Goal: Download file/media

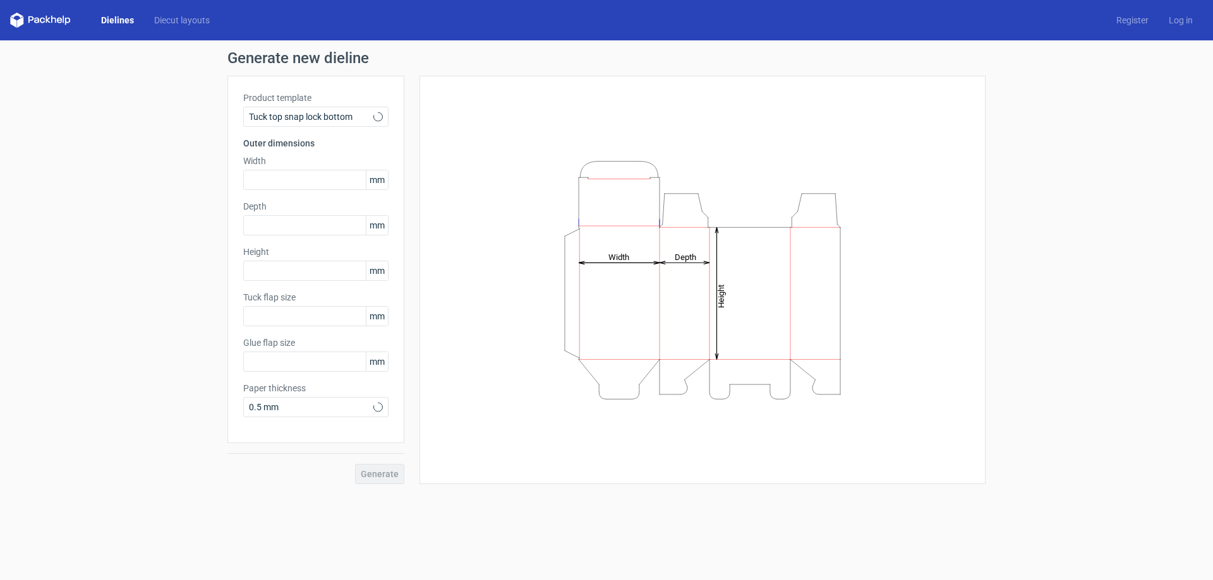
type input "15"
type input "10"
click at [299, 121] on span "Tuck top snap lock bottom" at bounding box center [311, 117] width 124 height 13
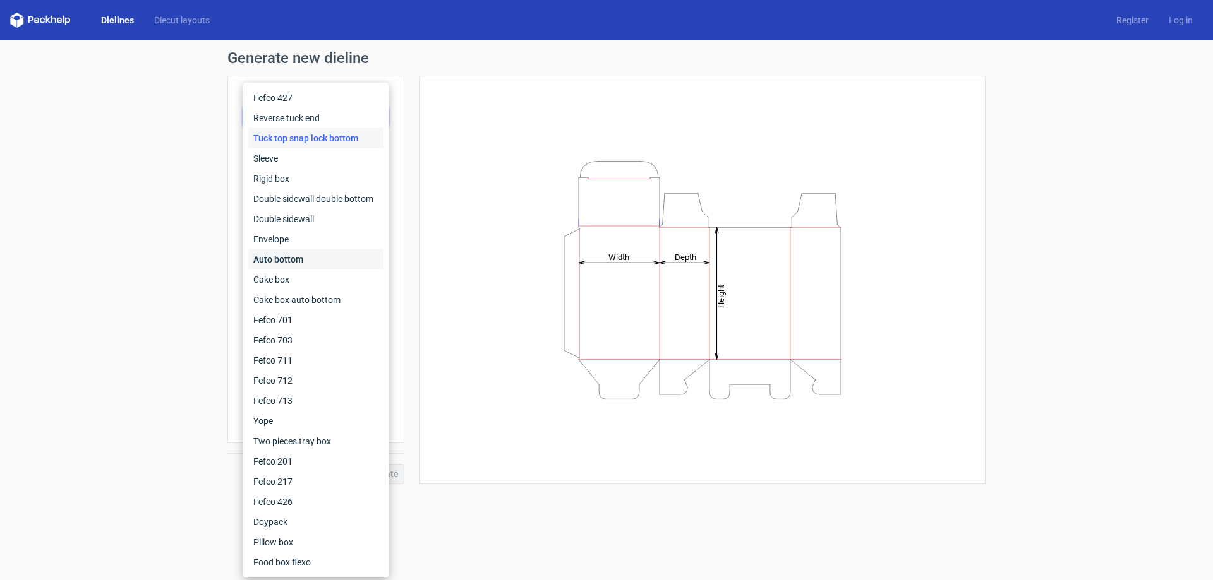
click at [284, 256] on div "Auto bottom" at bounding box center [315, 259] width 135 height 20
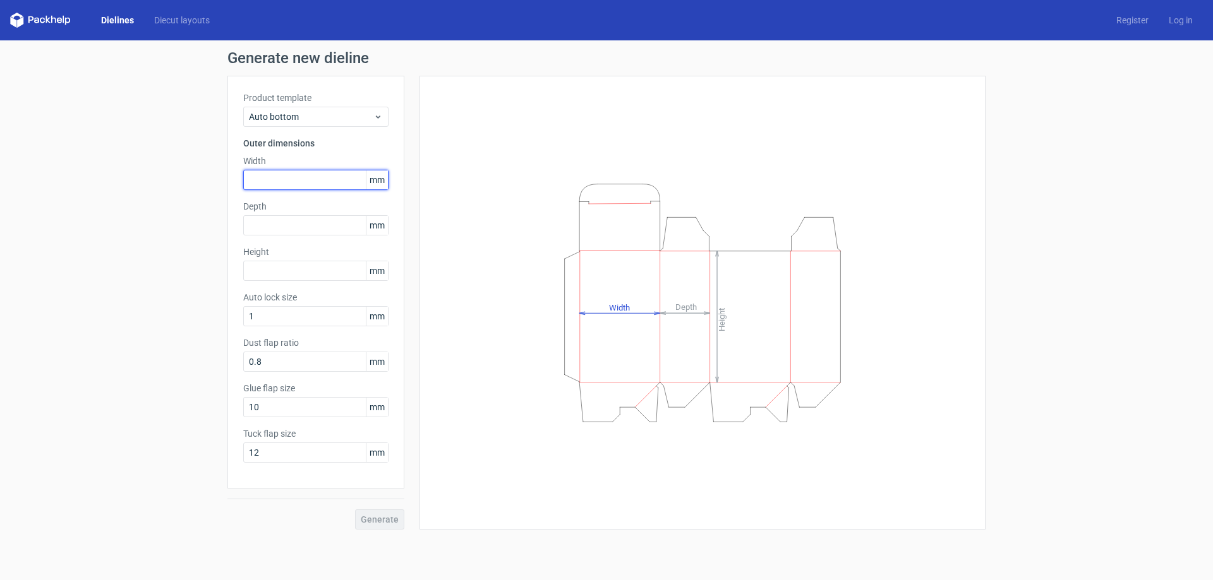
click at [282, 180] on input "text" at bounding box center [315, 180] width 145 height 20
type input "70"
click at [261, 223] on input "text" at bounding box center [315, 225] width 145 height 20
type input "52"
click at [257, 273] on input "text" at bounding box center [315, 271] width 145 height 20
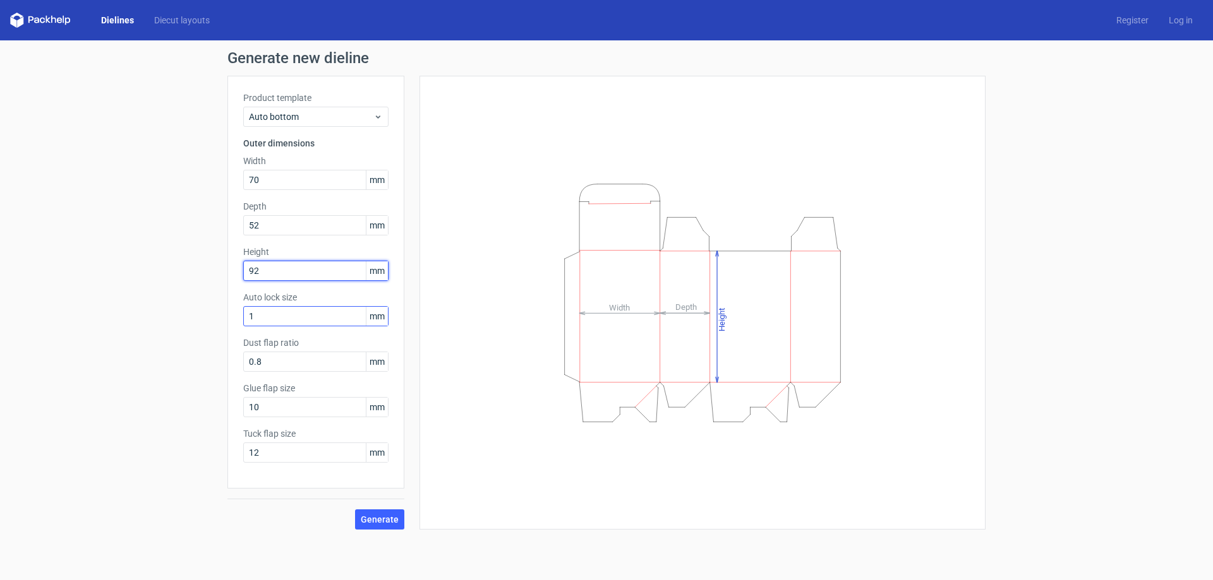
type input "92"
click at [270, 309] on input "1" at bounding box center [315, 316] width 145 height 20
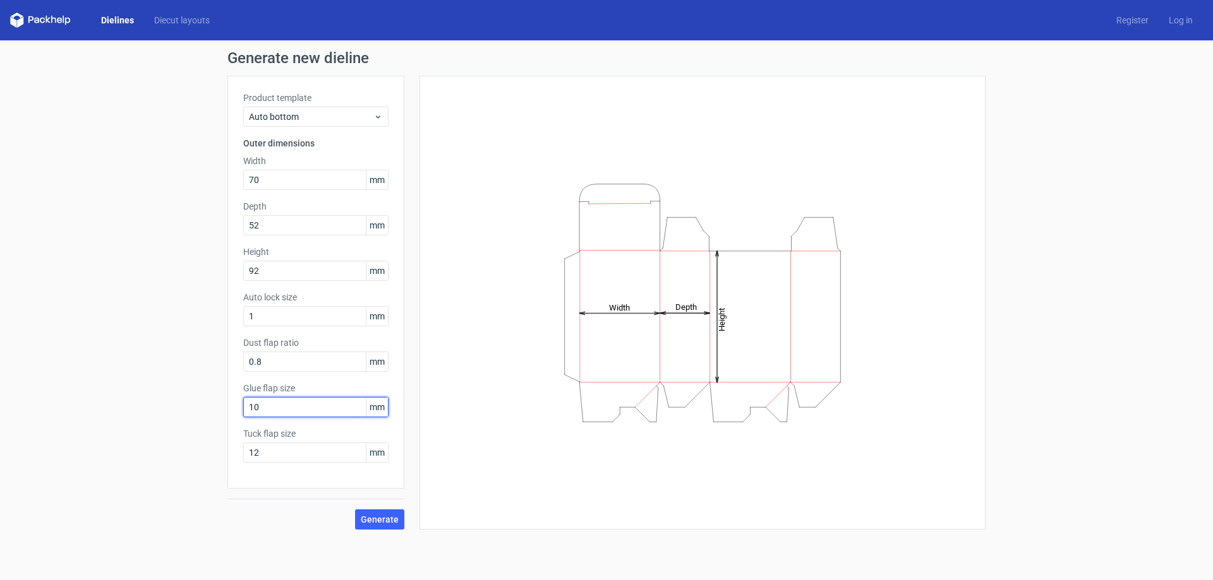
drag, startPoint x: 344, startPoint y: 409, endPoint x: 109, endPoint y: 404, distance: 235.6
click at [109, 404] on div "Generate new dieline Product template Auto bottom Outer dimensions Width 70 mm …" at bounding box center [606, 290] width 1213 height 500
type input "12"
drag, startPoint x: 277, startPoint y: 459, endPoint x: 0, endPoint y: 416, distance: 280.6
click at [0, 416] on div "Generate new dieline Product template Auto bottom Outer dimensions Width 70 mm …" at bounding box center [606, 290] width 1213 height 500
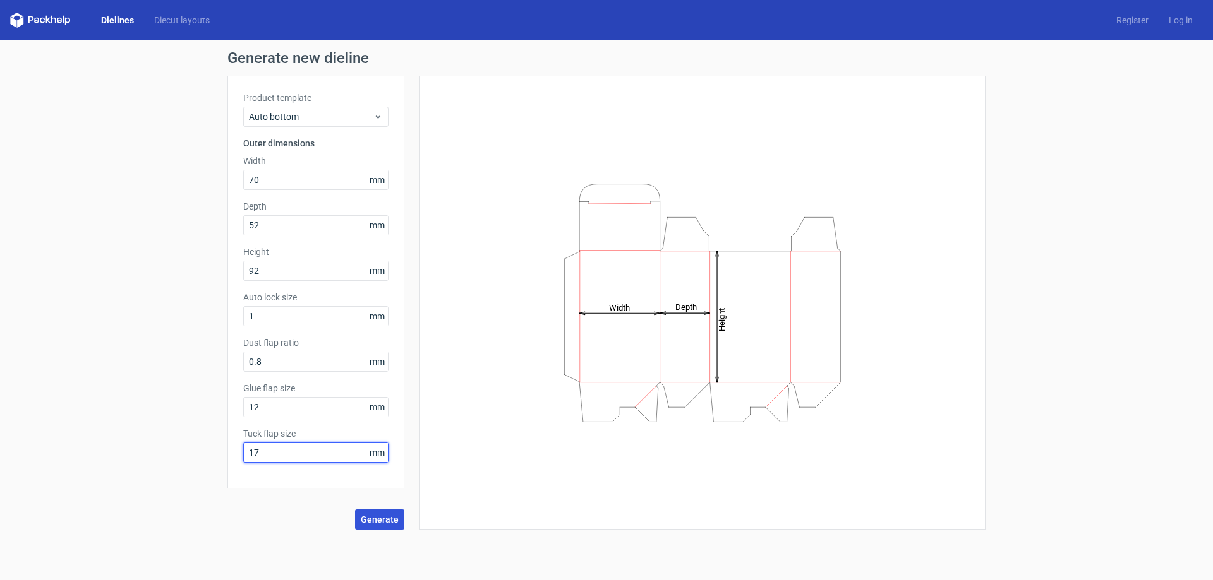
type input "17"
click at [371, 518] on span "Generate" at bounding box center [380, 519] width 38 height 9
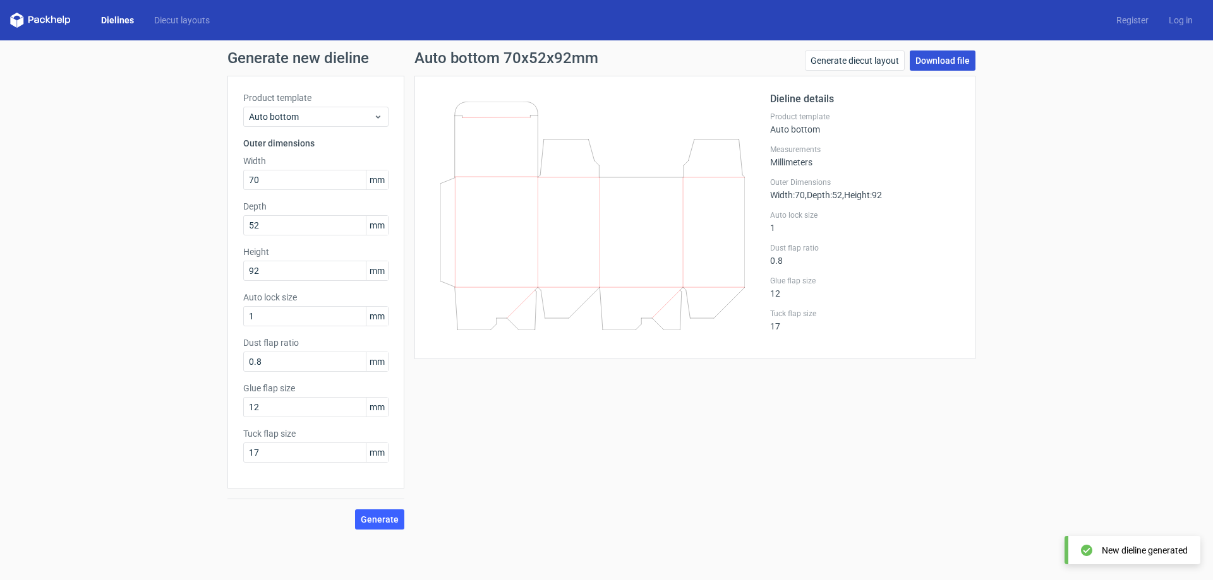
click at [945, 60] on link "Download file" at bounding box center [942, 61] width 66 height 20
